Goal: Transaction & Acquisition: Purchase product/service

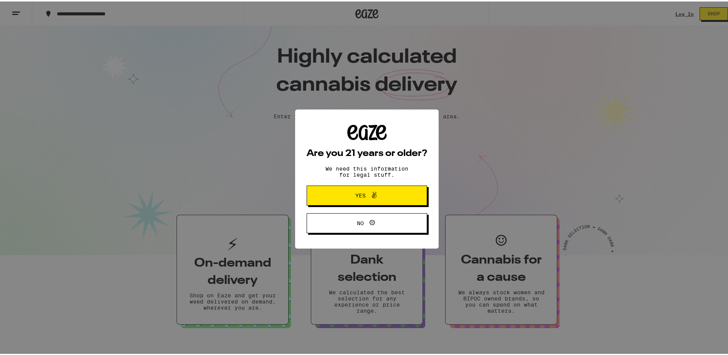
click at [366, 198] on span at bounding box center [372, 194] width 13 height 10
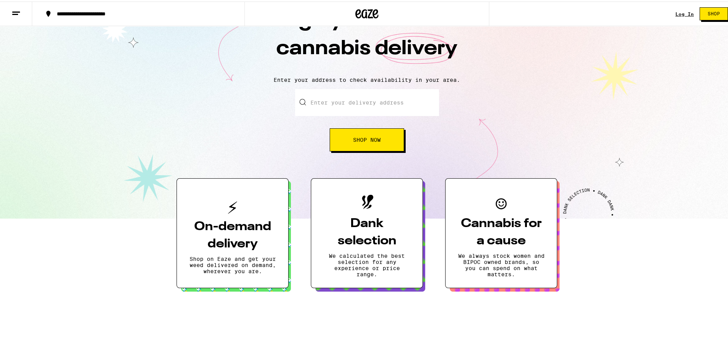
scroll to position [77, 0]
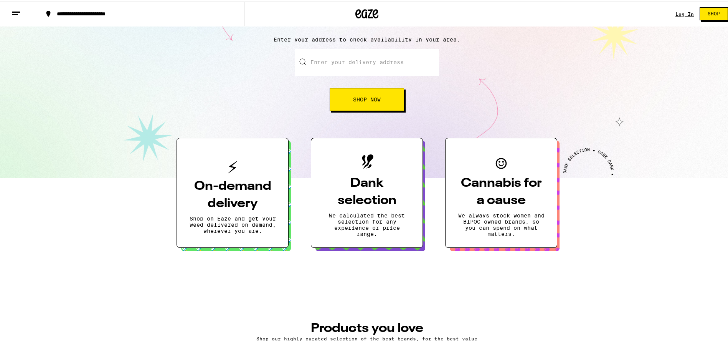
click at [23, 16] on button at bounding box center [16, 12] width 32 height 24
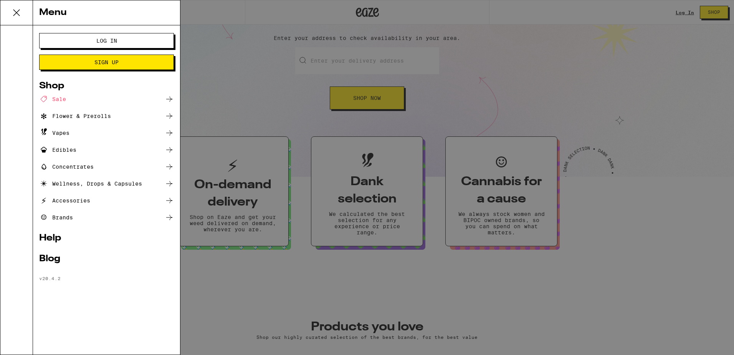
click at [83, 113] on div "Flower & Prerolls" at bounding box center [75, 115] width 72 height 9
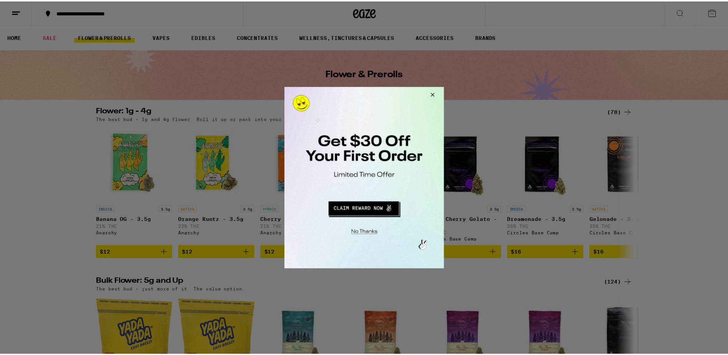
click at [434, 94] on button "Close Modal" at bounding box center [432, 95] width 21 height 18
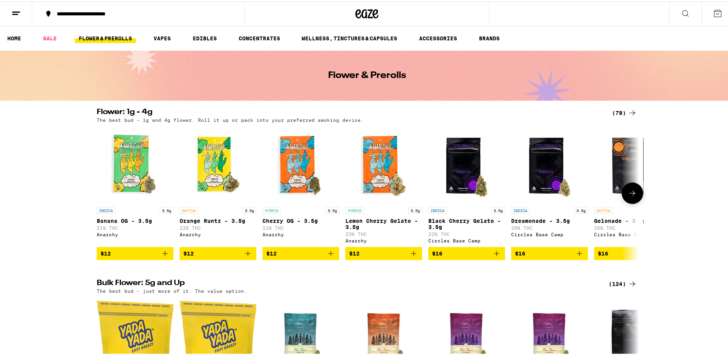
click at [634, 196] on icon at bounding box center [632, 191] width 9 height 9
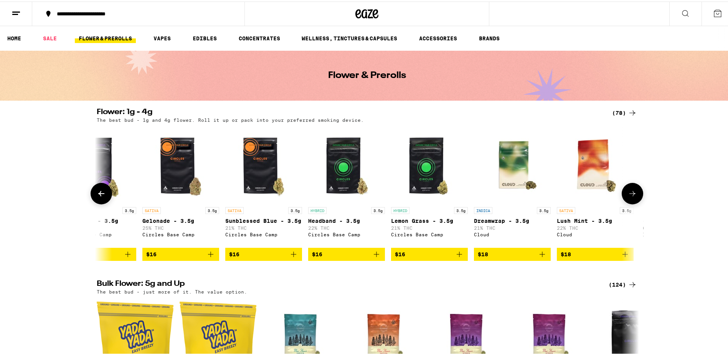
scroll to position [0, 457]
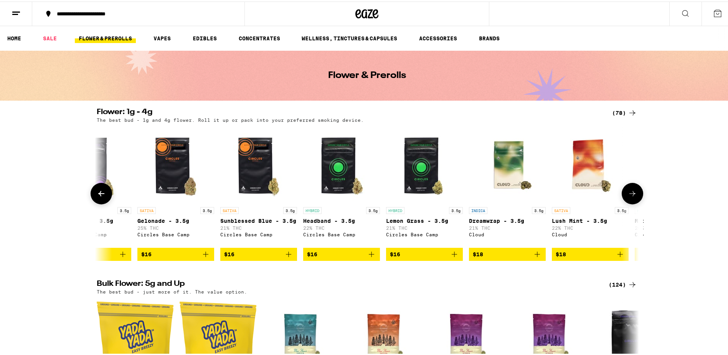
click at [634, 196] on icon at bounding box center [632, 191] width 9 height 9
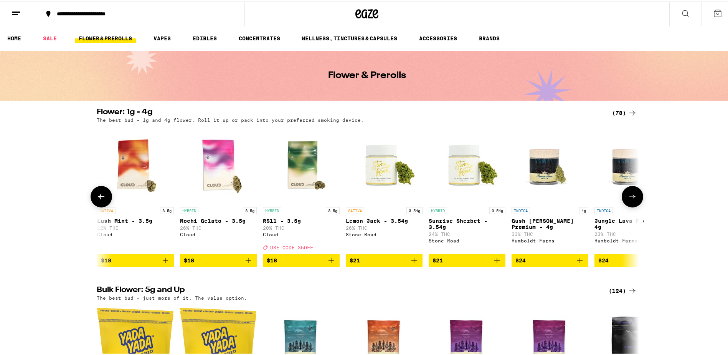
scroll to position [0, 913]
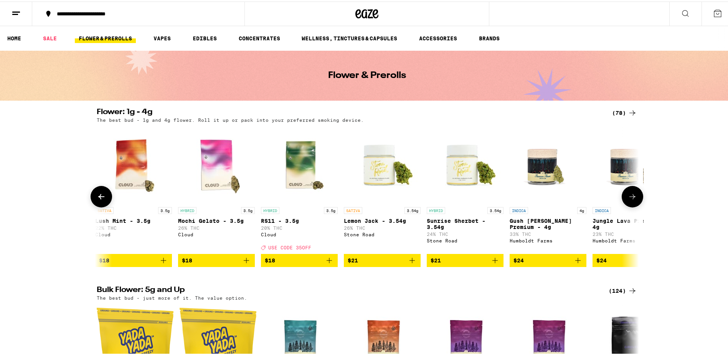
click at [634, 196] on icon at bounding box center [632, 194] width 9 height 9
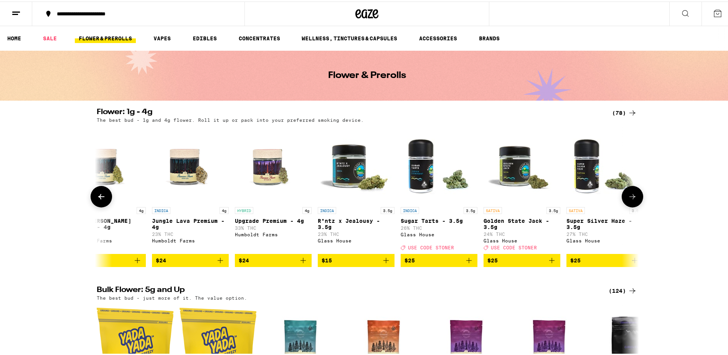
scroll to position [0, 1370]
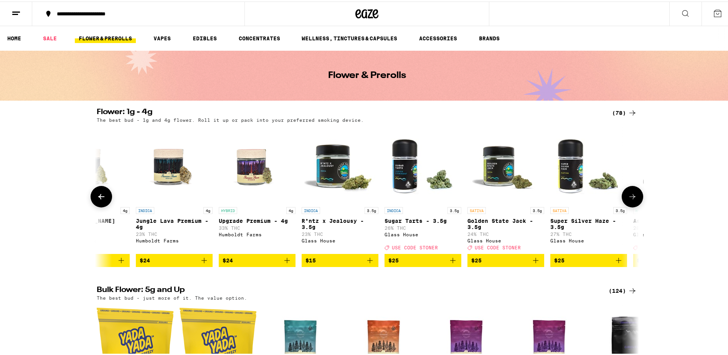
click at [634, 196] on icon at bounding box center [632, 194] width 9 height 9
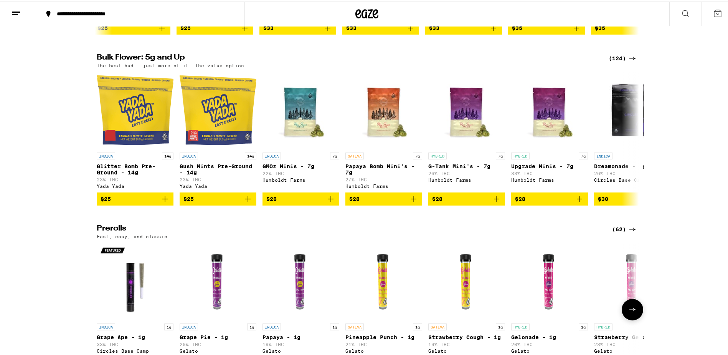
scroll to position [307, 0]
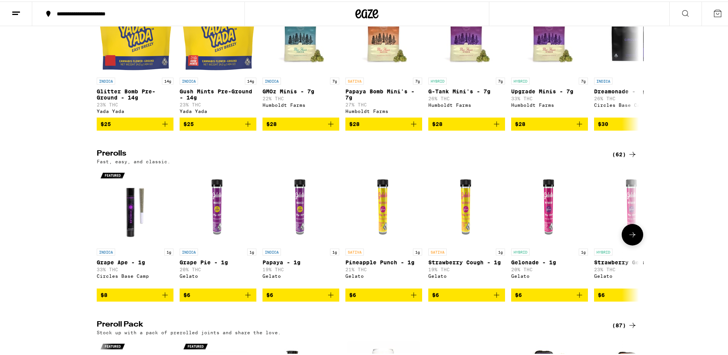
click at [632, 242] on button at bounding box center [632, 232] width 21 height 21
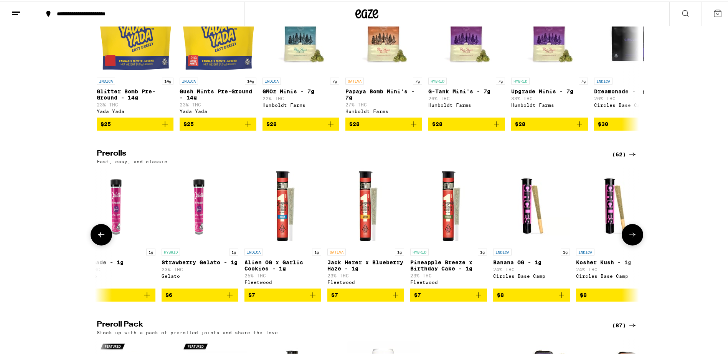
scroll to position [0, 457]
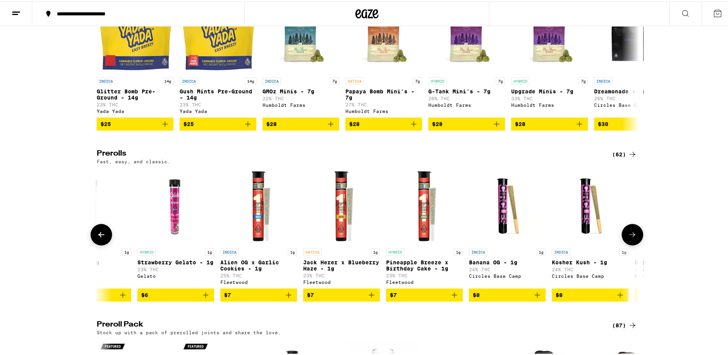
click at [632, 242] on button at bounding box center [632, 232] width 21 height 21
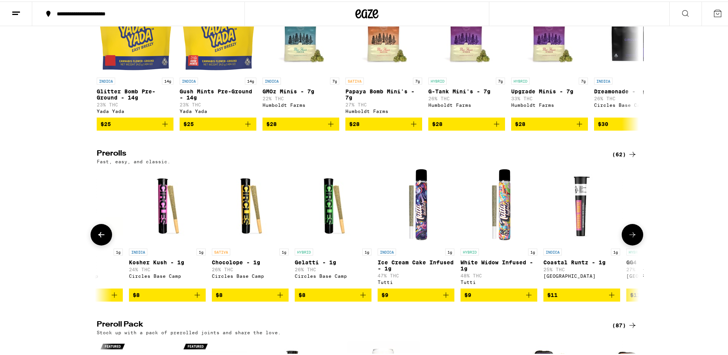
scroll to position [0, 913]
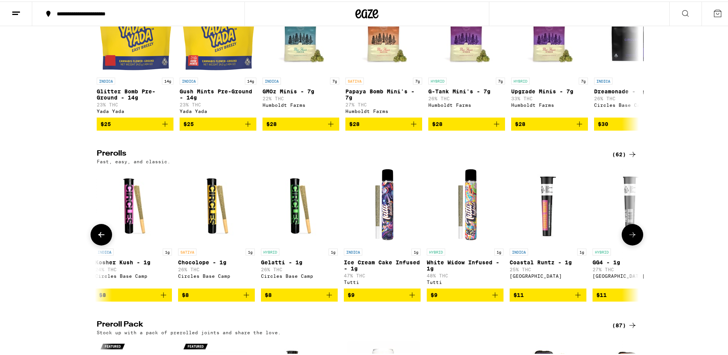
click at [632, 242] on button at bounding box center [632, 232] width 21 height 21
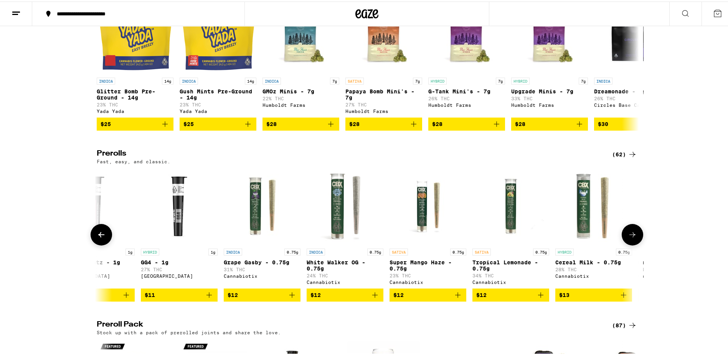
scroll to position [0, 1370]
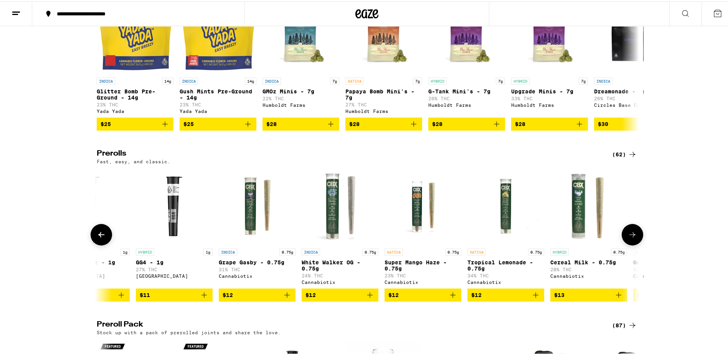
click at [632, 242] on button at bounding box center [632, 232] width 21 height 21
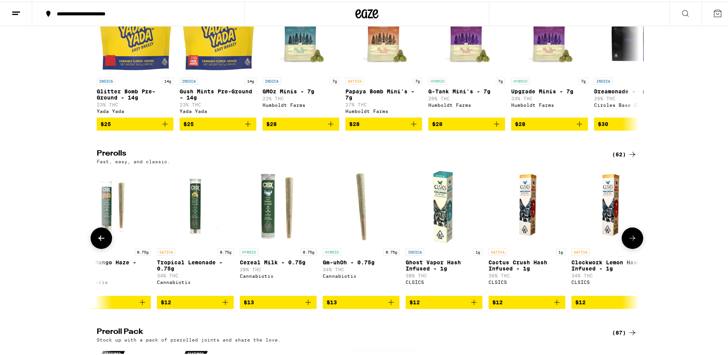
scroll to position [0, 1826]
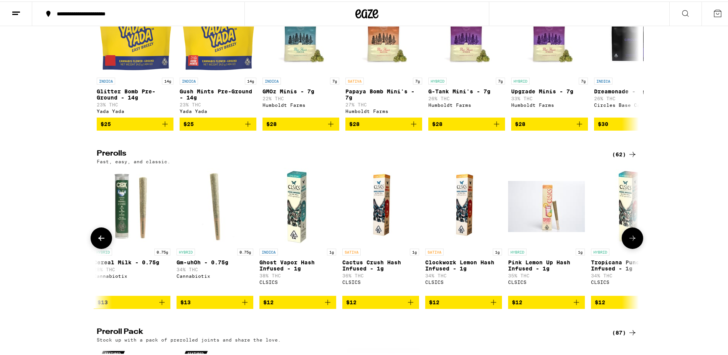
click at [628, 241] on icon at bounding box center [632, 236] width 9 height 9
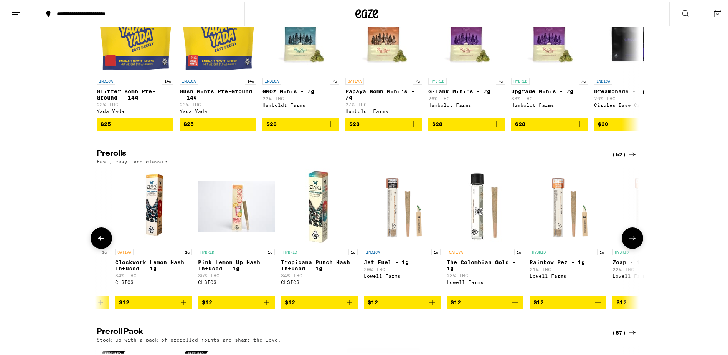
scroll to position [0, 2283]
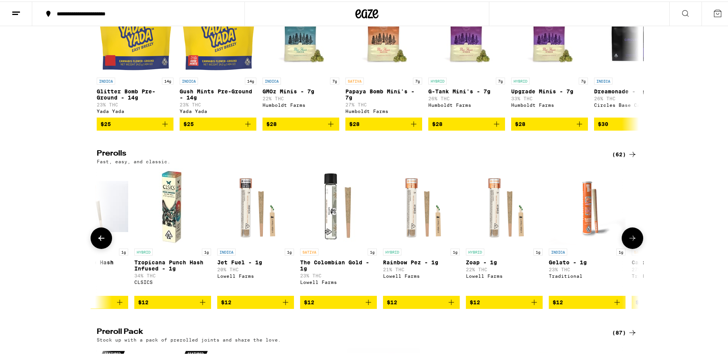
click at [628, 241] on icon at bounding box center [632, 236] width 9 height 9
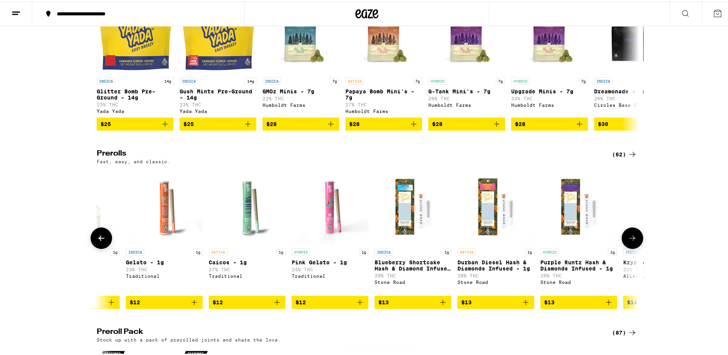
scroll to position [0, 2739]
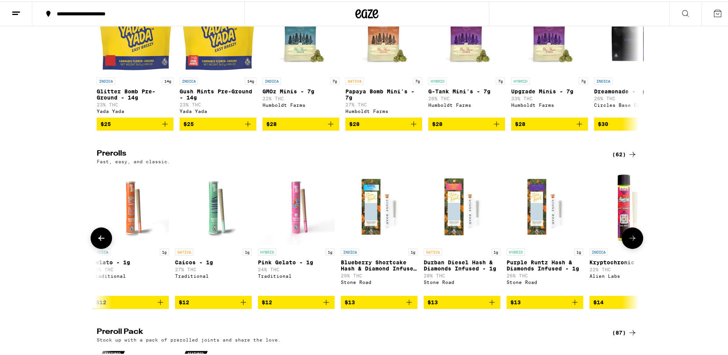
click at [628, 241] on icon at bounding box center [632, 236] width 9 height 9
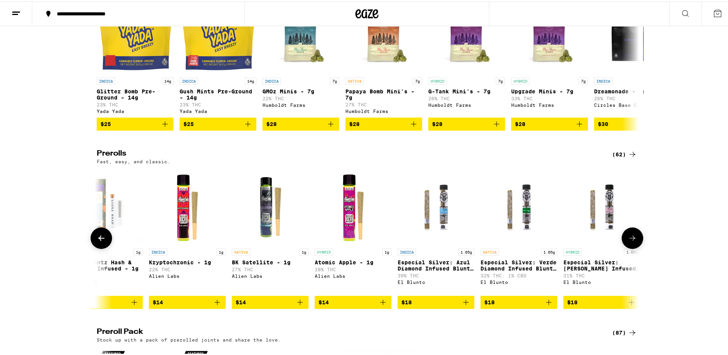
scroll to position [0, 3196]
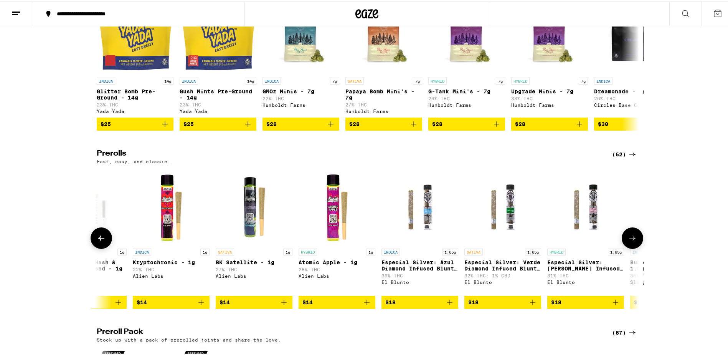
click at [628, 241] on icon at bounding box center [632, 236] width 9 height 9
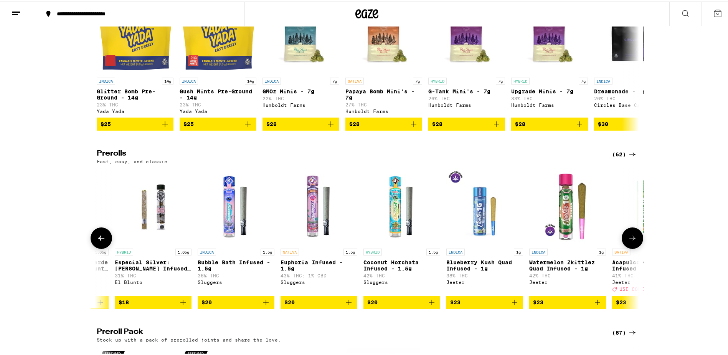
scroll to position [0, 3652]
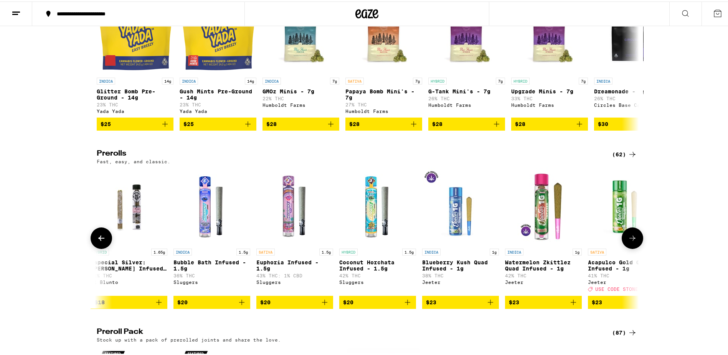
click at [628, 241] on icon at bounding box center [632, 236] width 9 height 9
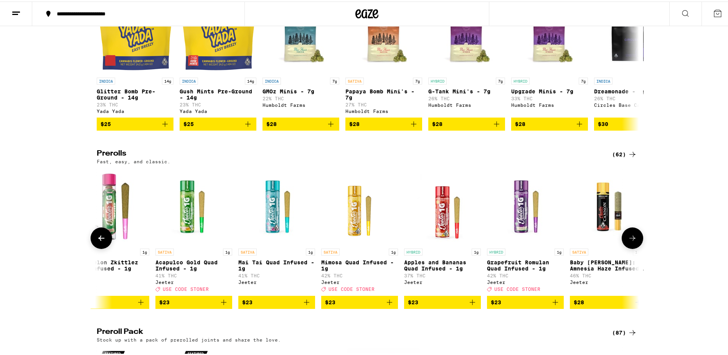
scroll to position [0, 4109]
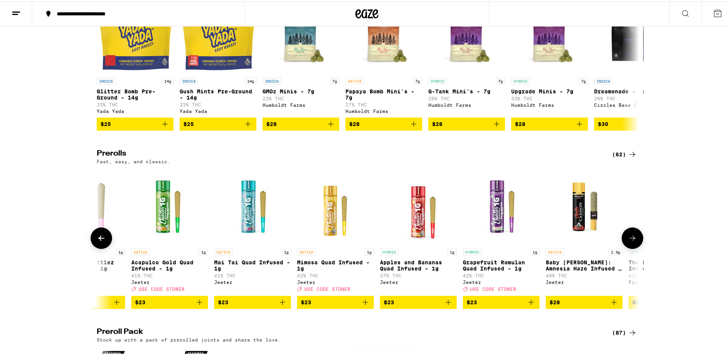
click at [628, 241] on icon at bounding box center [632, 236] width 9 height 9
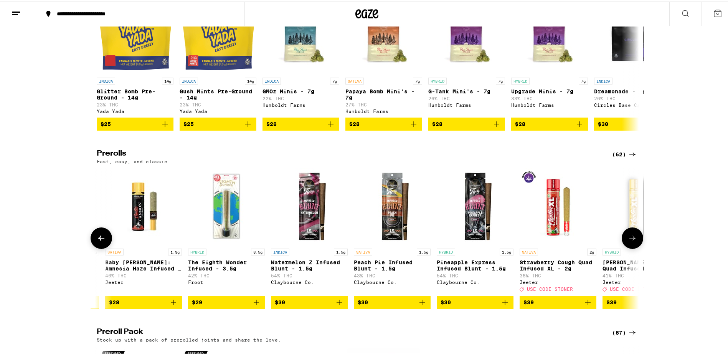
scroll to position [0, 4566]
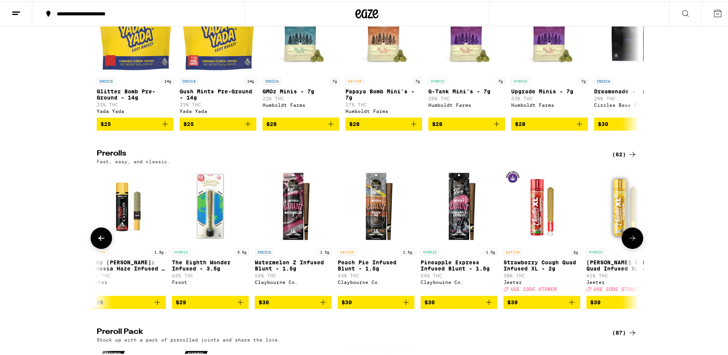
click at [628, 241] on icon at bounding box center [632, 236] width 9 height 9
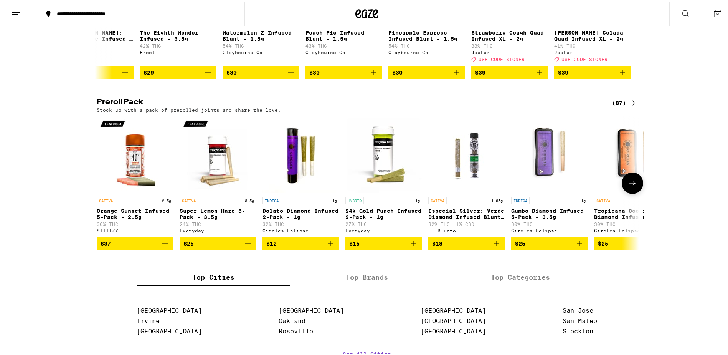
scroll to position [537, 0]
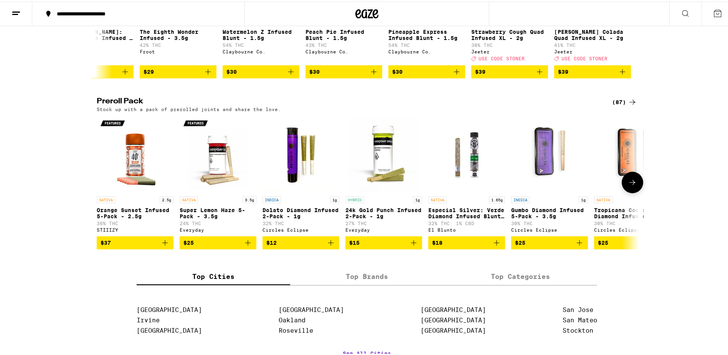
click at [635, 191] on button at bounding box center [632, 180] width 21 height 21
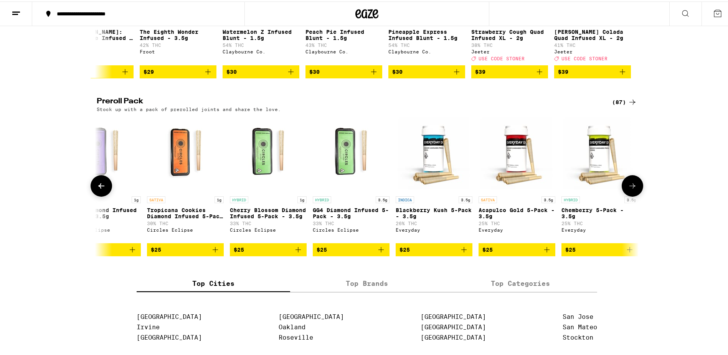
scroll to position [0, 457]
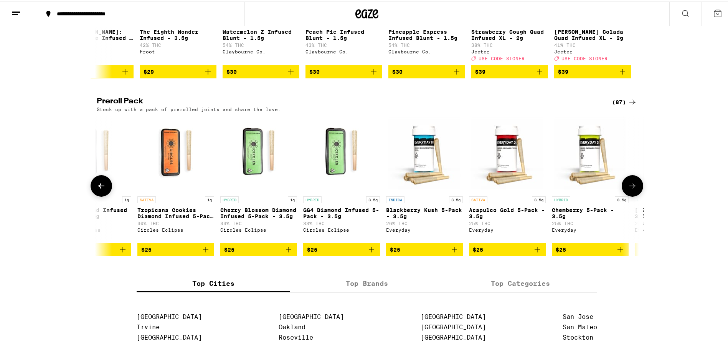
click at [636, 195] on button at bounding box center [632, 183] width 21 height 21
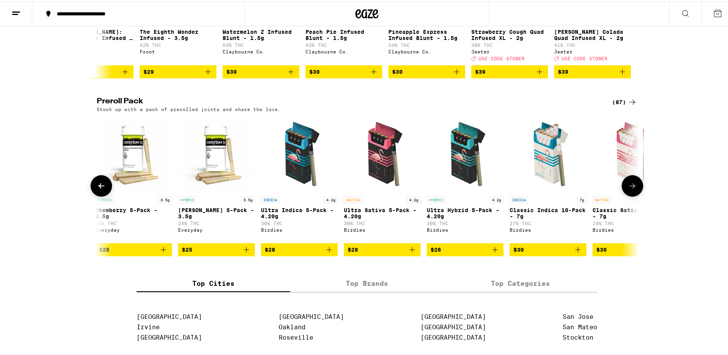
click at [636, 195] on button at bounding box center [632, 183] width 21 height 21
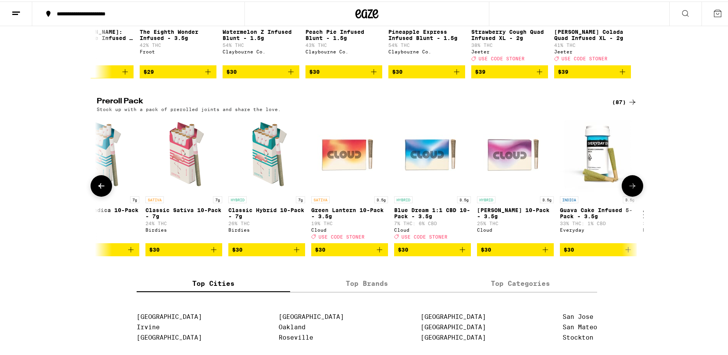
scroll to position [0, 1370]
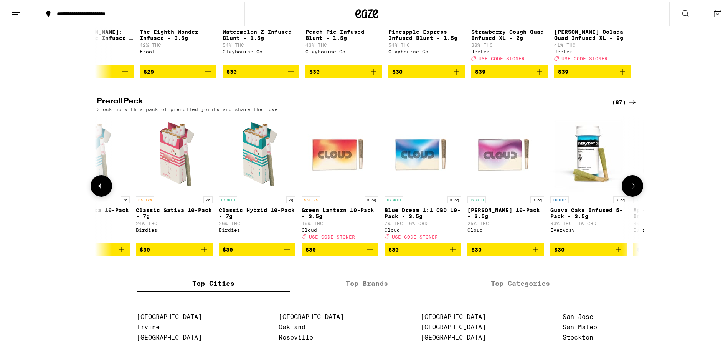
drag, startPoint x: 634, startPoint y: 203, endPoint x: 511, endPoint y: 280, distance: 145.6
click at [634, 195] on button at bounding box center [632, 183] width 21 height 21
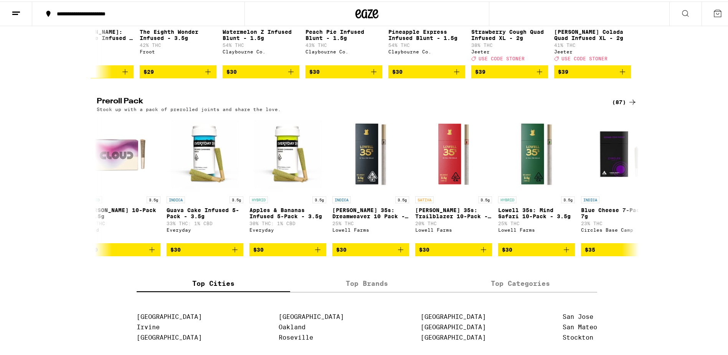
scroll to position [0, 1826]
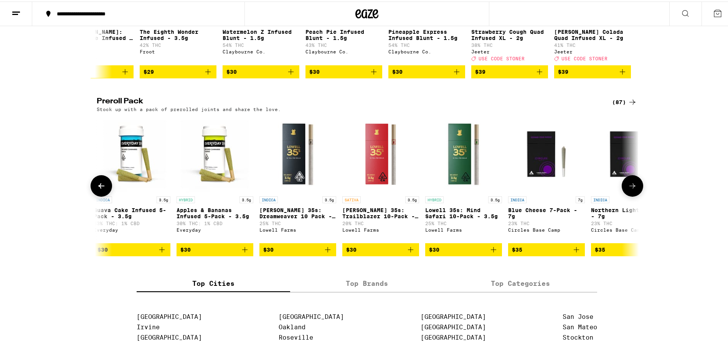
click at [97, 189] on icon at bounding box center [101, 184] width 9 height 9
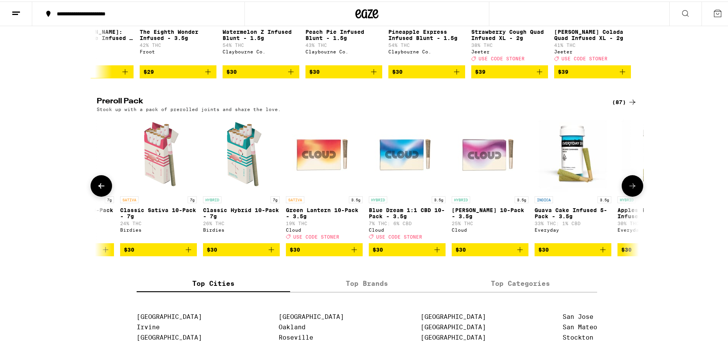
scroll to position [0, 1370]
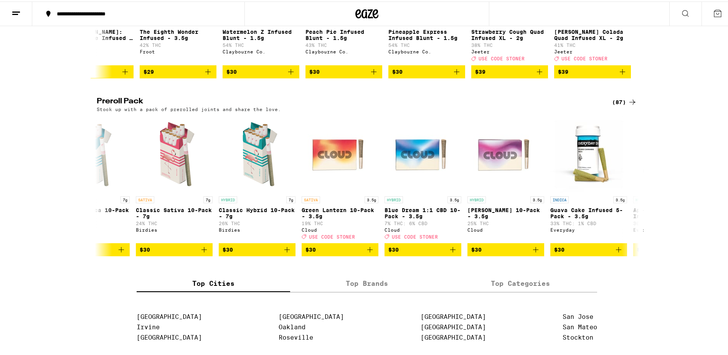
click at [18, 16] on button at bounding box center [16, 12] width 32 height 24
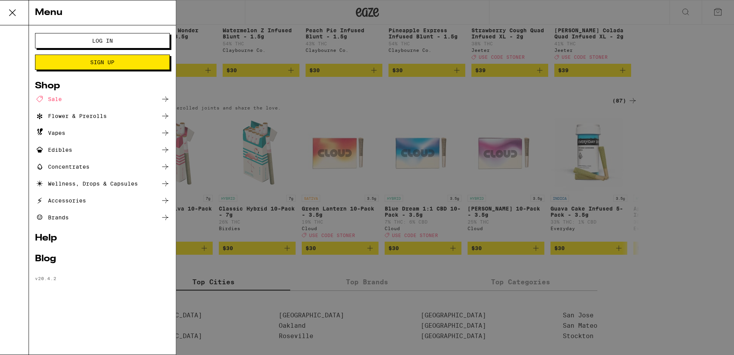
click at [63, 132] on div "Vapes" at bounding box center [54, 132] width 30 height 9
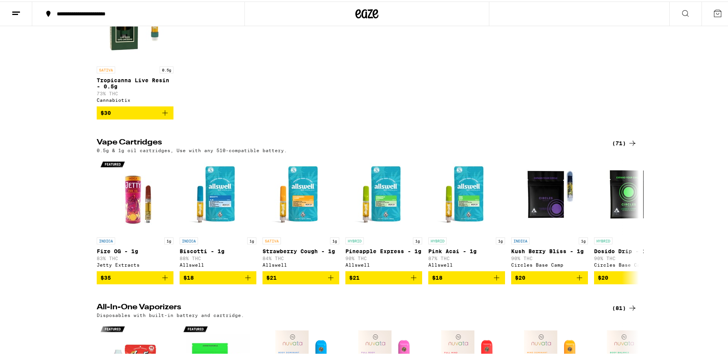
scroll to position [153, 0]
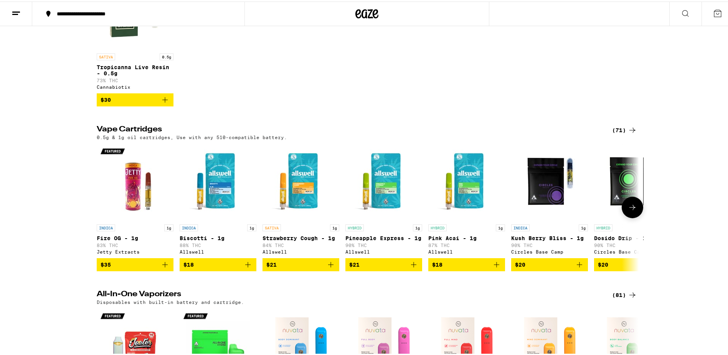
click at [631, 210] on icon at bounding box center [632, 205] width 9 height 9
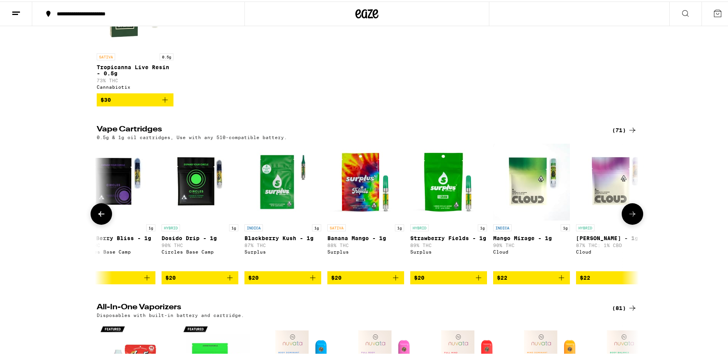
scroll to position [0, 457]
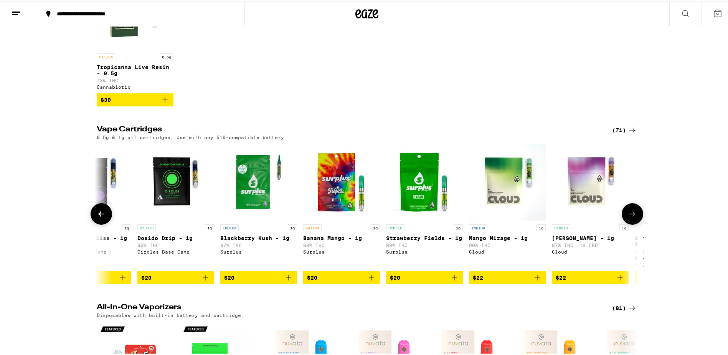
click at [631, 213] on button at bounding box center [632, 211] width 21 height 21
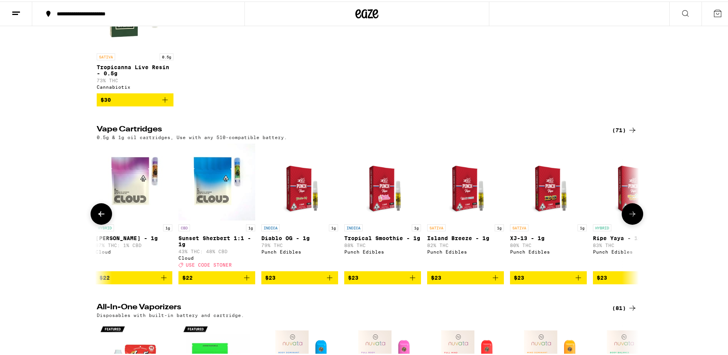
scroll to position [0, 913]
click at [631, 213] on button at bounding box center [632, 211] width 21 height 21
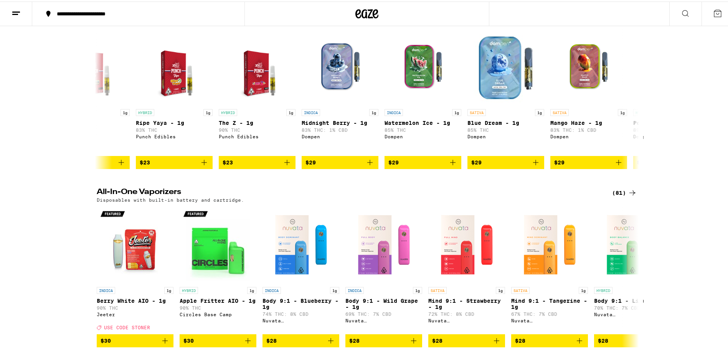
scroll to position [345, 0]
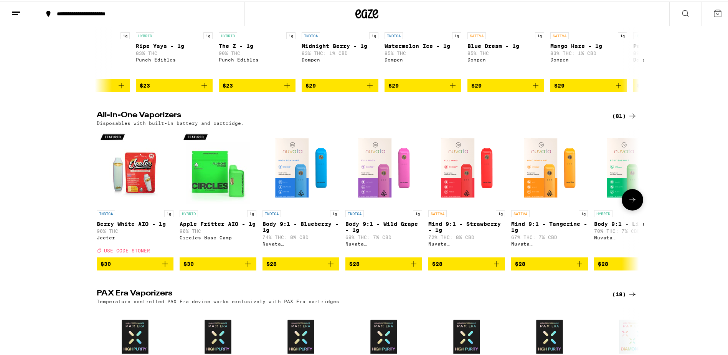
click at [633, 203] on icon at bounding box center [632, 197] width 9 height 9
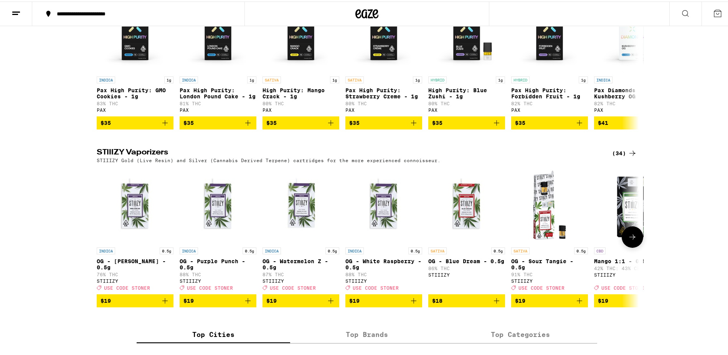
scroll to position [614, 0]
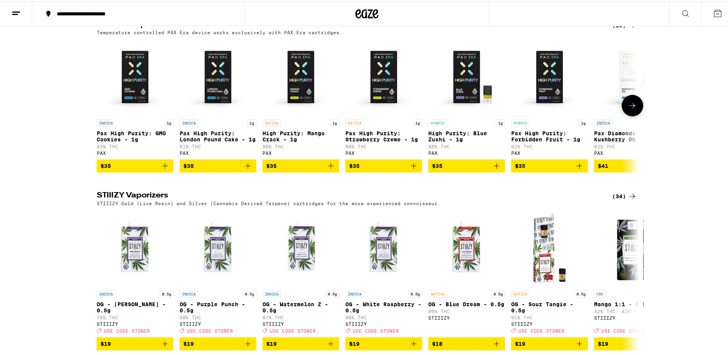
click at [632, 109] on icon at bounding box center [632, 103] width 9 height 9
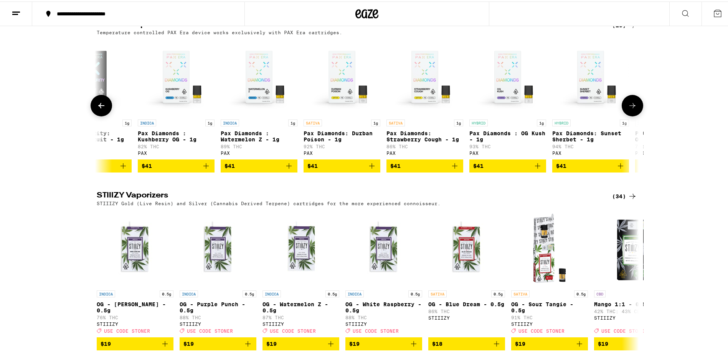
scroll to position [0, 457]
click at [632, 109] on icon at bounding box center [632, 103] width 9 height 9
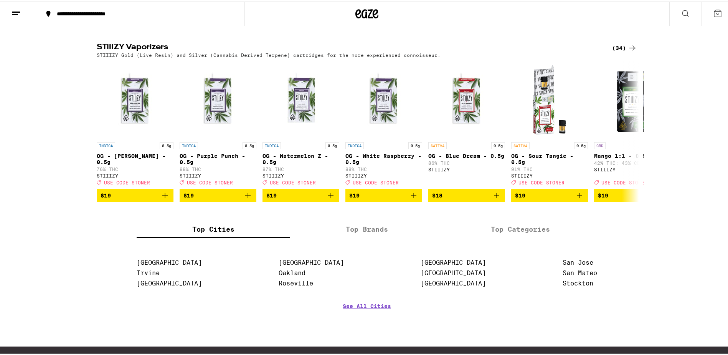
scroll to position [767, 0]
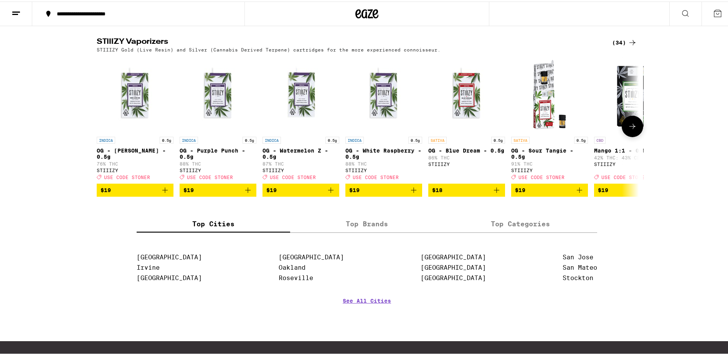
click at [635, 135] on button at bounding box center [632, 124] width 21 height 21
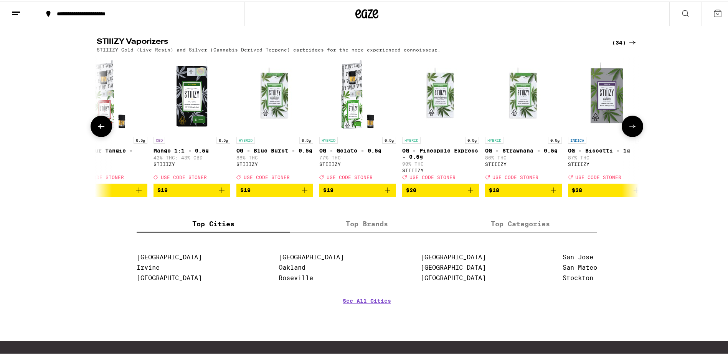
scroll to position [0, 457]
